Goal: Ask a question

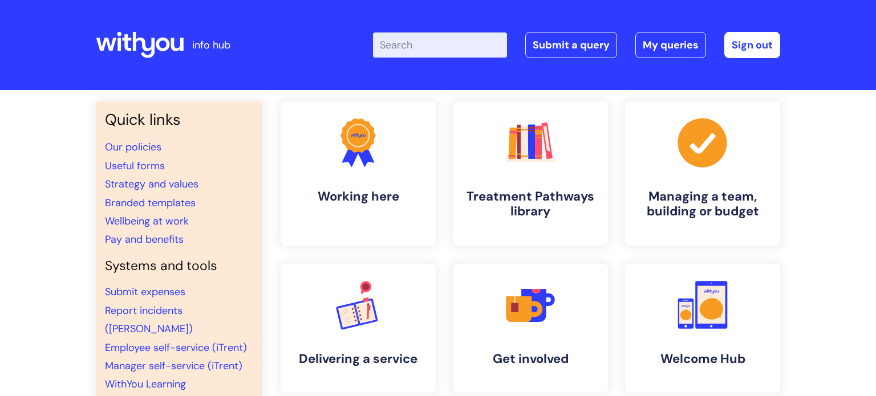
click at [12, 233] on div "Quick links Our policies Useful forms Strategy and values Branded templates Wel…" at bounding box center [438, 390] width 876 height 601
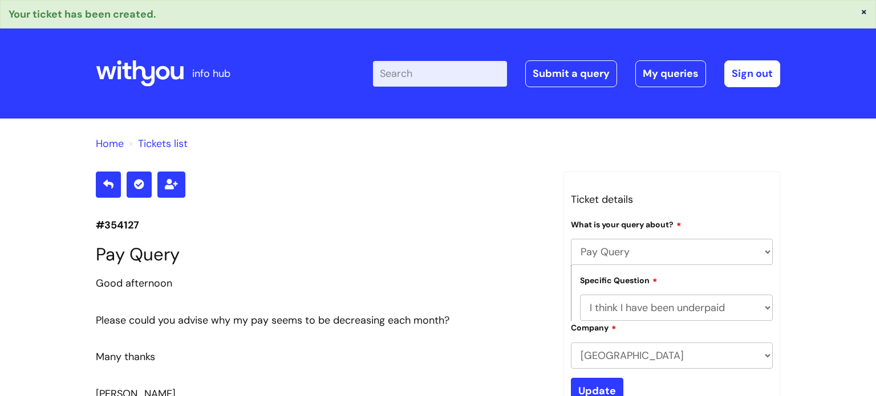
select select "Pay Query"
select select "I think I have been underpaid"
